Goal: Find contact information: Find contact information

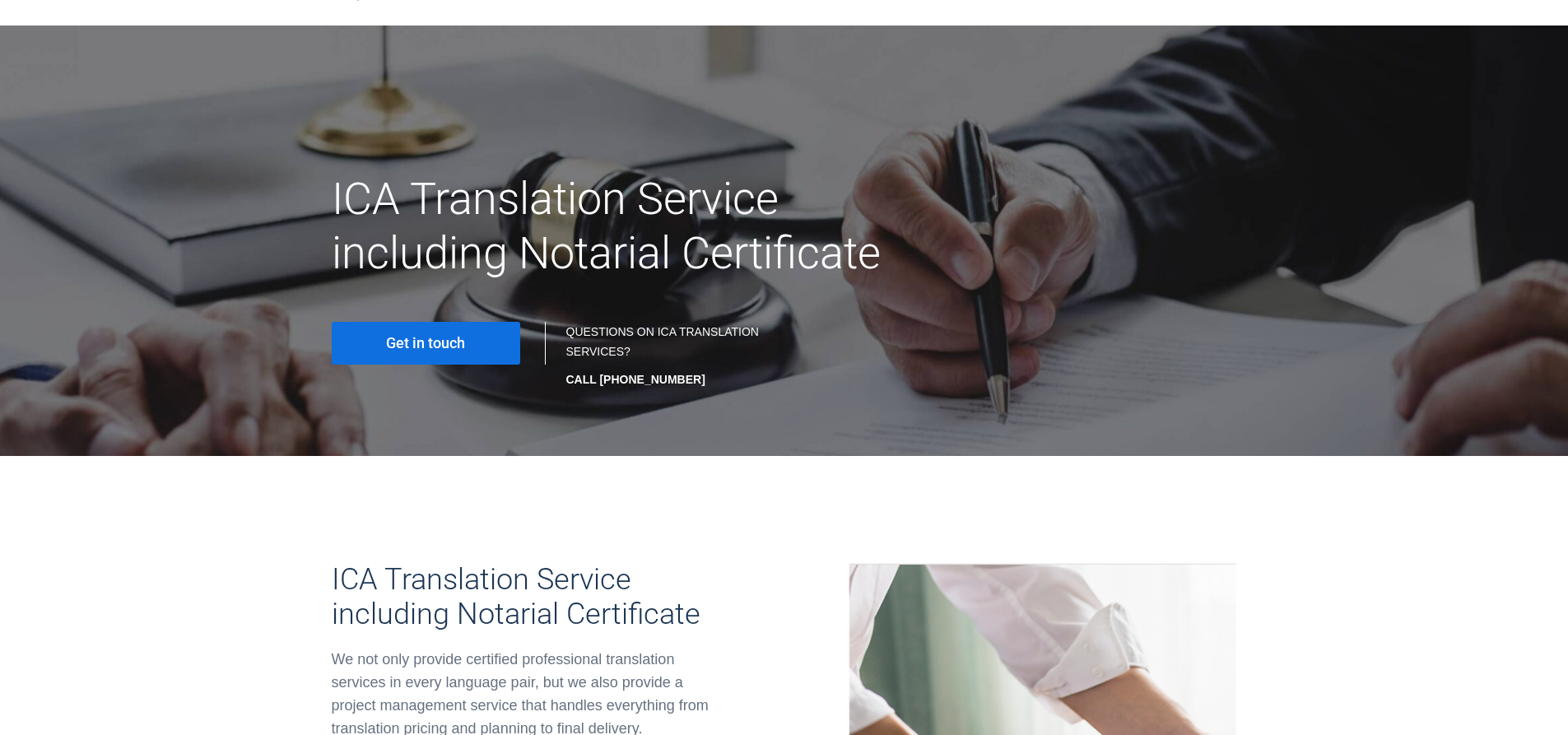
scroll to position [82, 0]
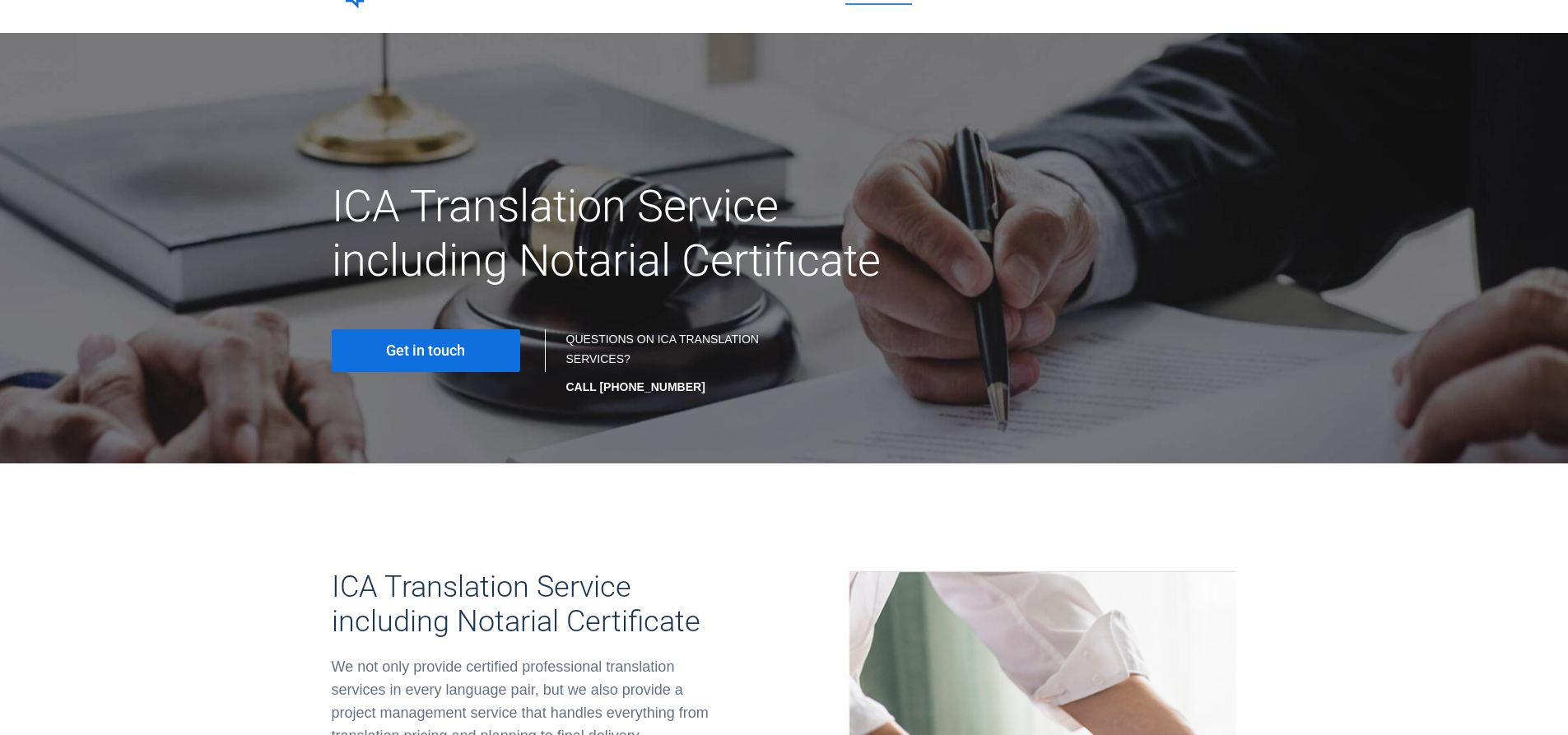
click at [466, 357] on span "Get in touch" at bounding box center [425, 351] width 79 height 17
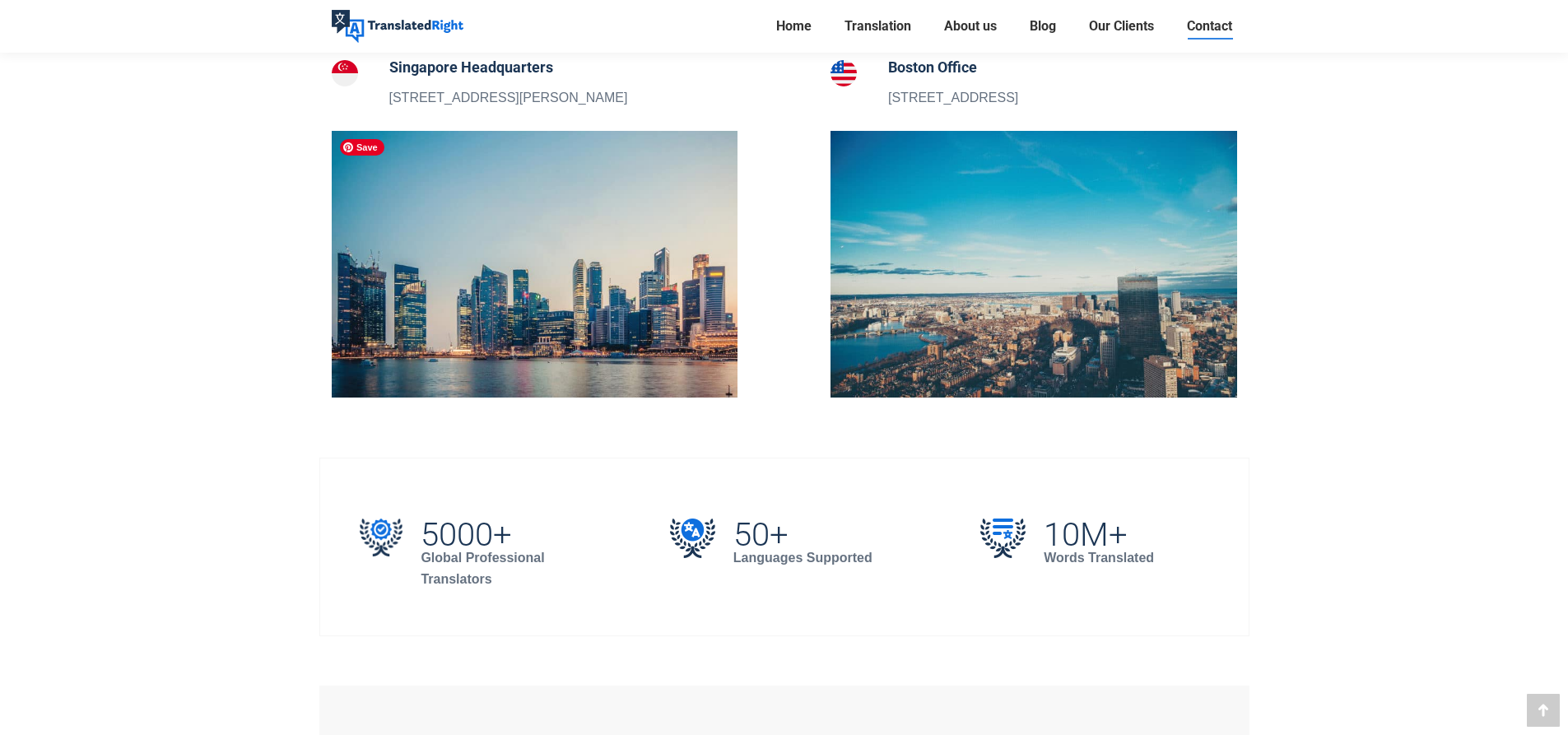
scroll to position [577, 0]
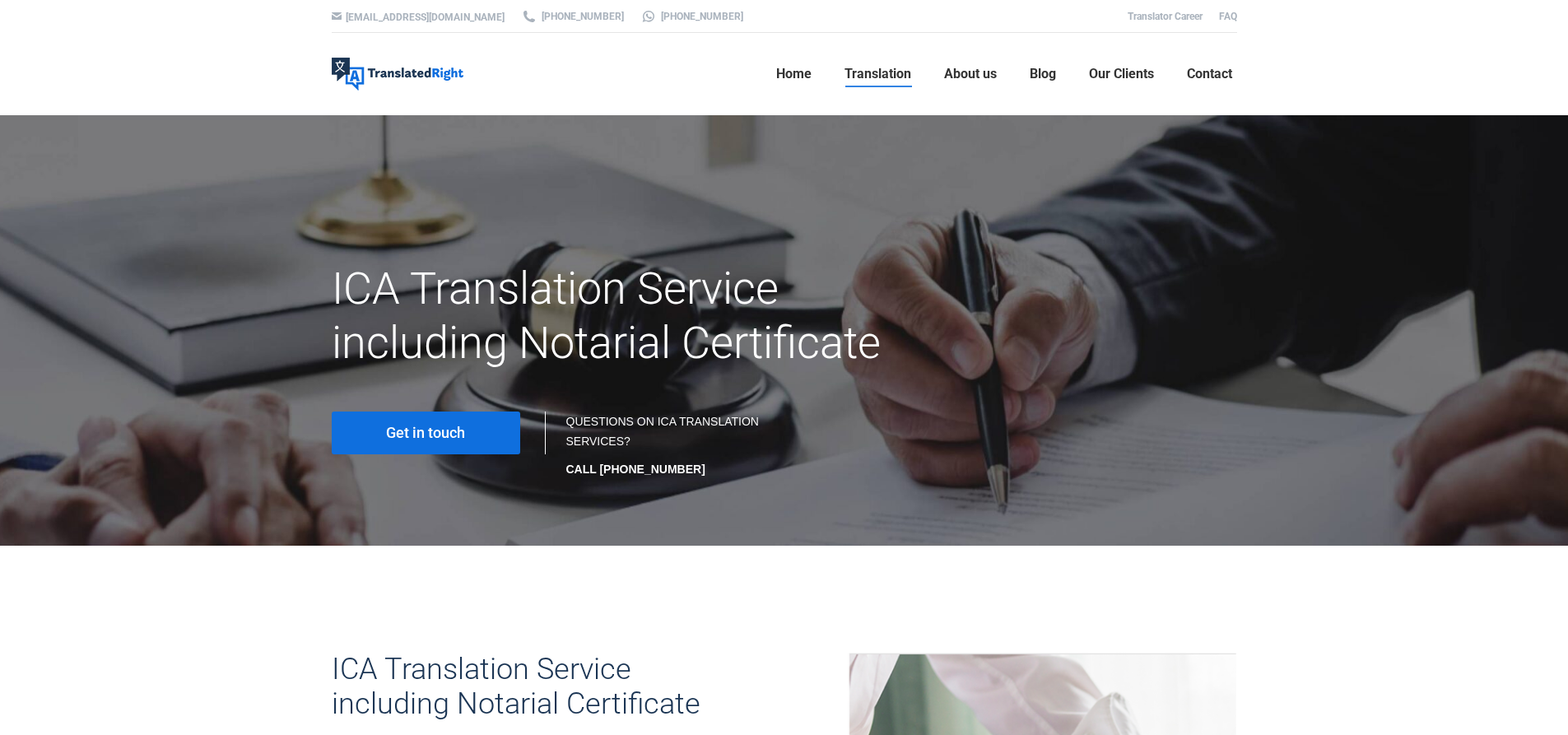
scroll to position [82, 0]
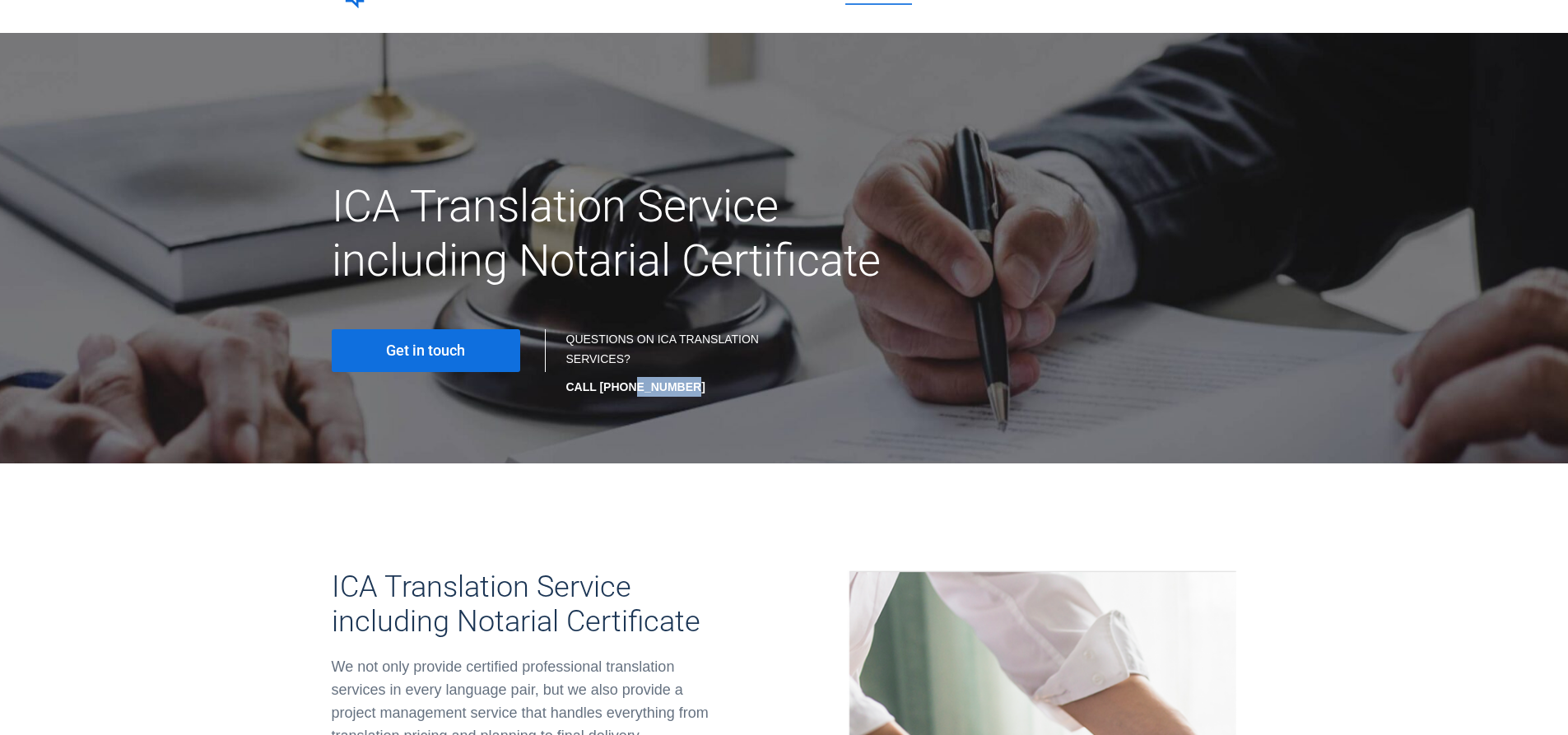
drag, startPoint x: 685, startPoint y: 391, endPoint x: 626, endPoint y: 386, distance: 59.2
click at [626, 386] on p "CALL [PHONE_NUMBER]" at bounding box center [667, 386] width 202 height 19
click at [626, 386] on strong "CALL [PHONE_NUMBER]" at bounding box center [636, 387] width 139 height 13
drag, startPoint x: 691, startPoint y: 392, endPoint x: 599, endPoint y: 386, distance: 92.2
click at [599, 386] on p "CALL [PHONE_NUMBER]" at bounding box center [667, 386] width 202 height 19
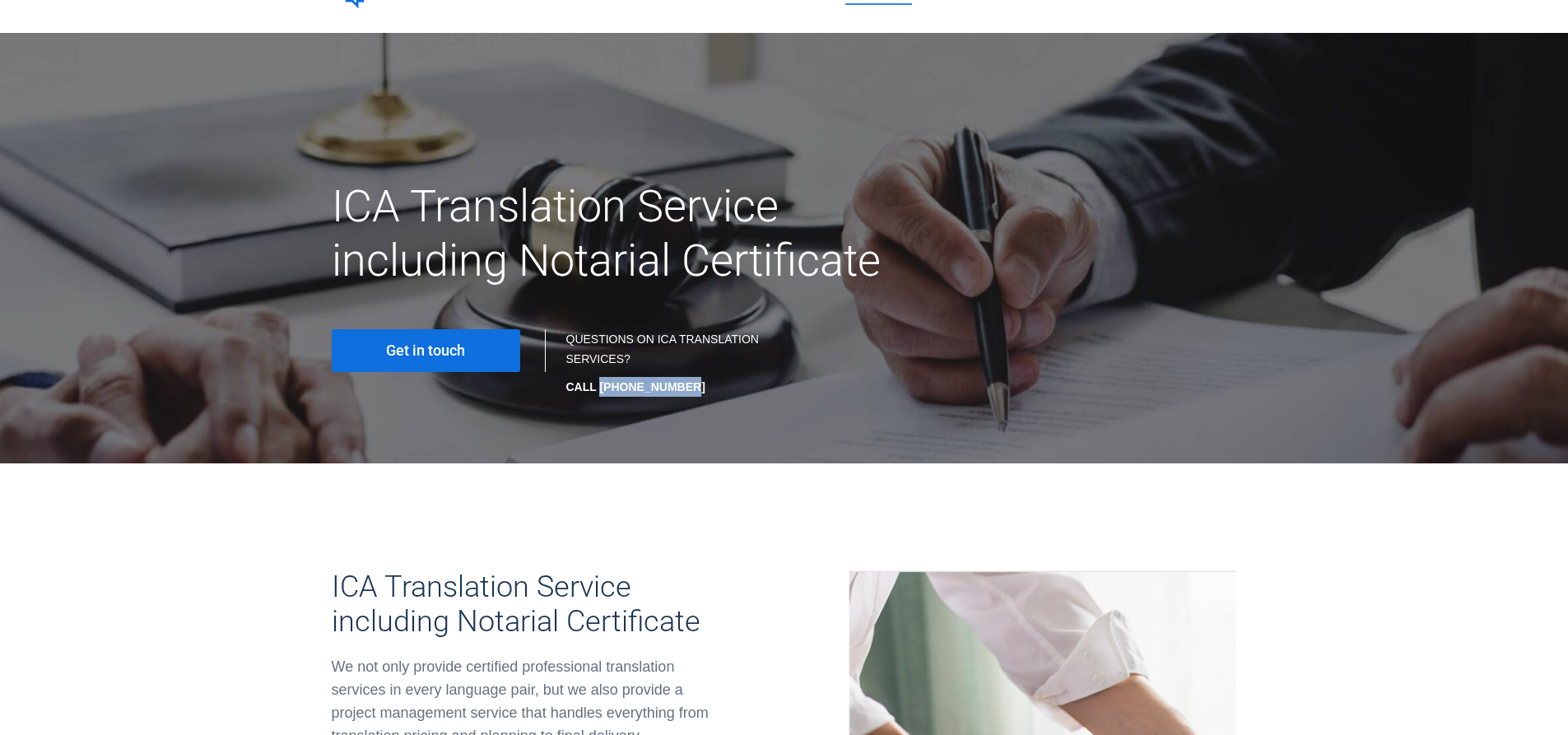
click at [599, 386] on strong "CALL [PHONE_NUMBER]" at bounding box center [636, 387] width 139 height 13
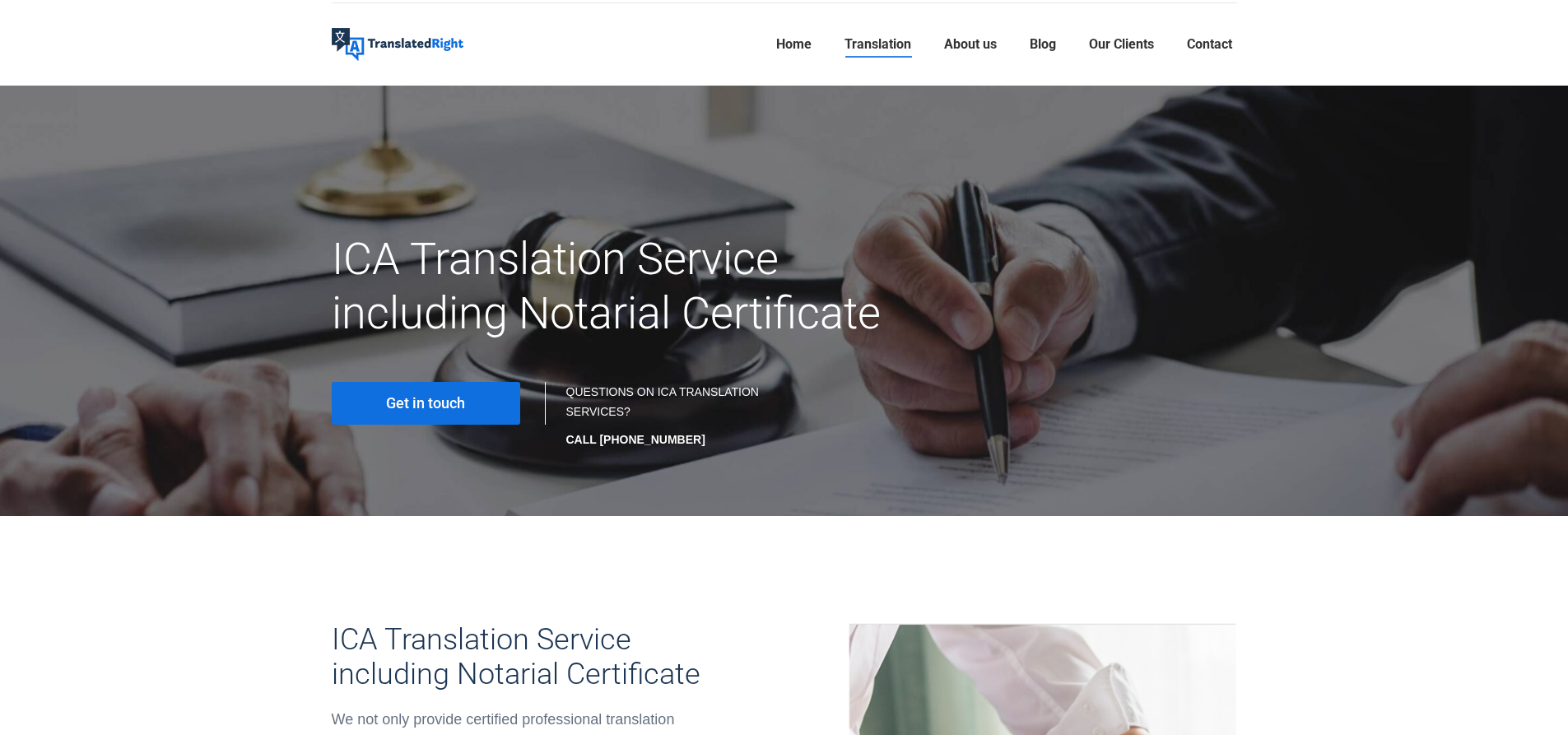
scroll to position [0, 0]
